Goal: Find specific page/section: Find specific page/section

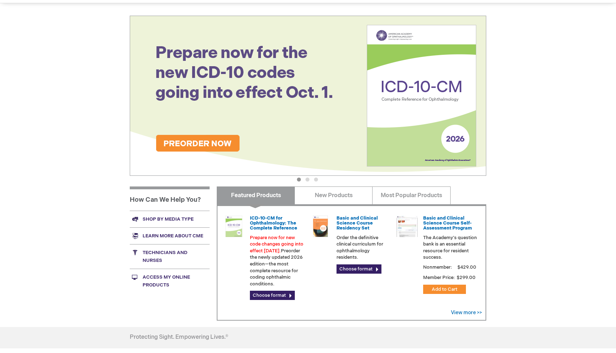
scroll to position [68, 0]
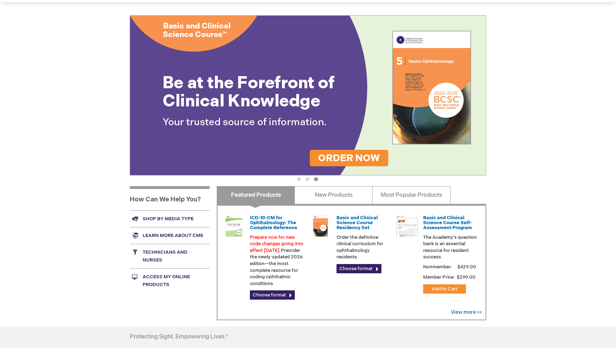
click at [163, 278] on link "Access My Online Products" at bounding box center [170, 281] width 80 height 25
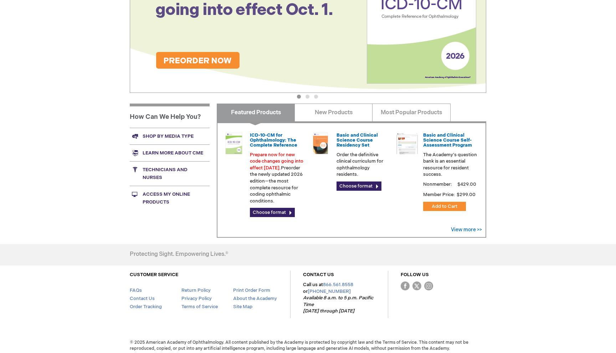
scroll to position [155, 0]
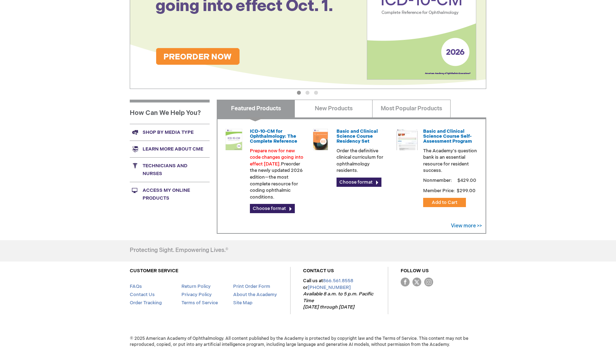
click at [173, 192] on link "Access My Online Products" at bounding box center [170, 194] width 80 height 25
